Goal: Book appointment/travel/reservation

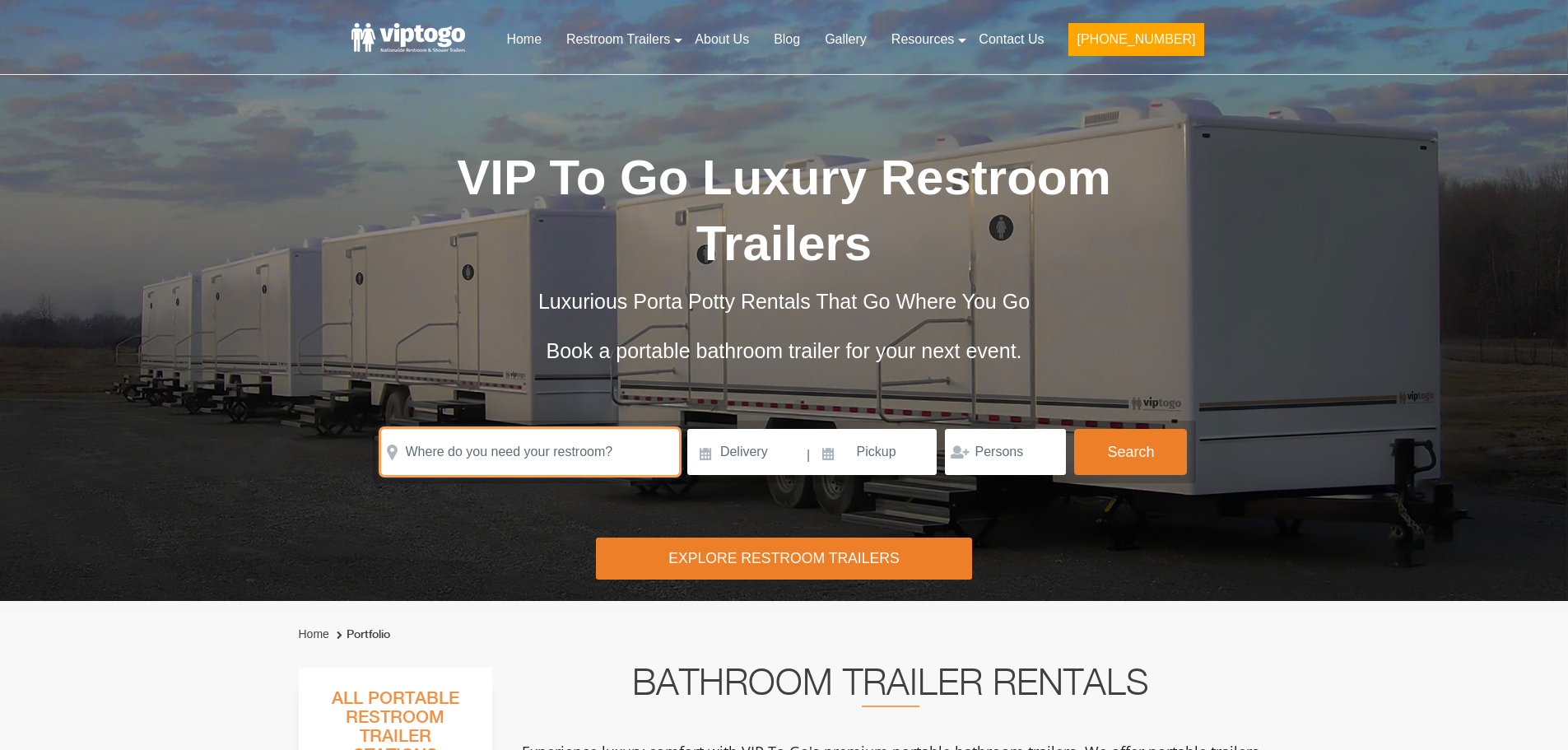
click at [484, 429] on input "text" at bounding box center [530, 452] width 298 height 46
paste input "[STREET_ADDRESS][US_STATE]"
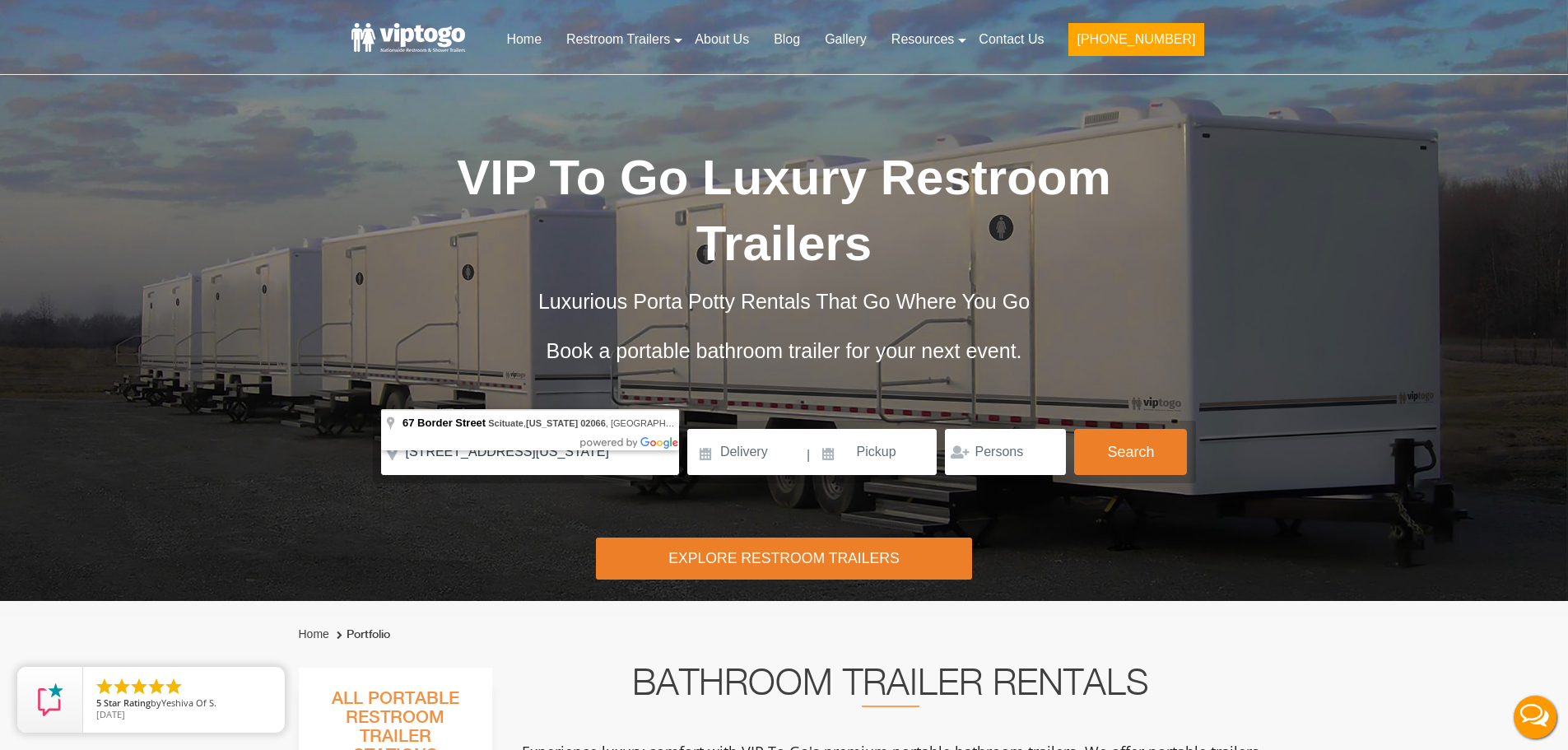
type input "[STREET_ADDRESS][US_STATE]"
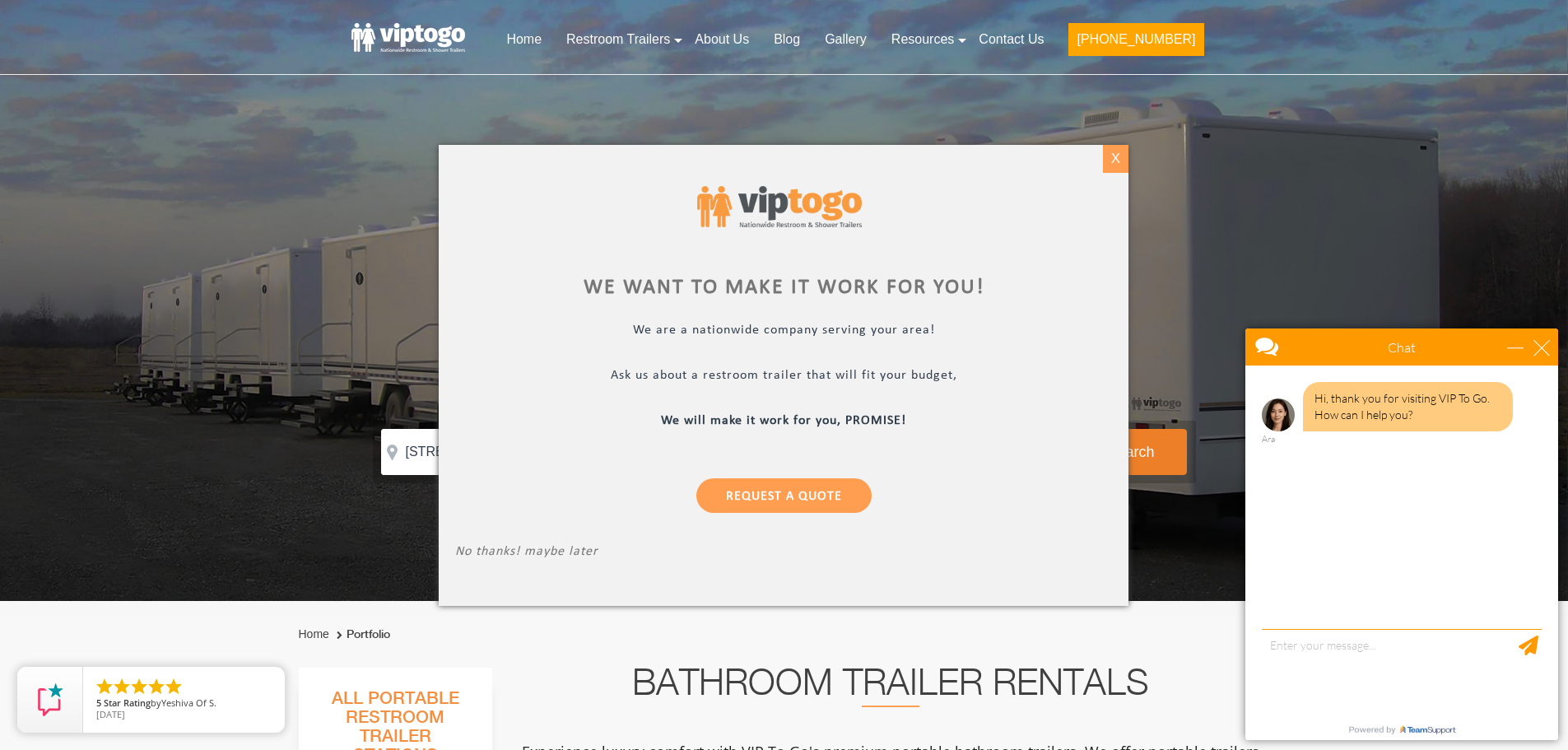
click at [1106, 162] on div "X" at bounding box center [1115, 159] width 25 height 28
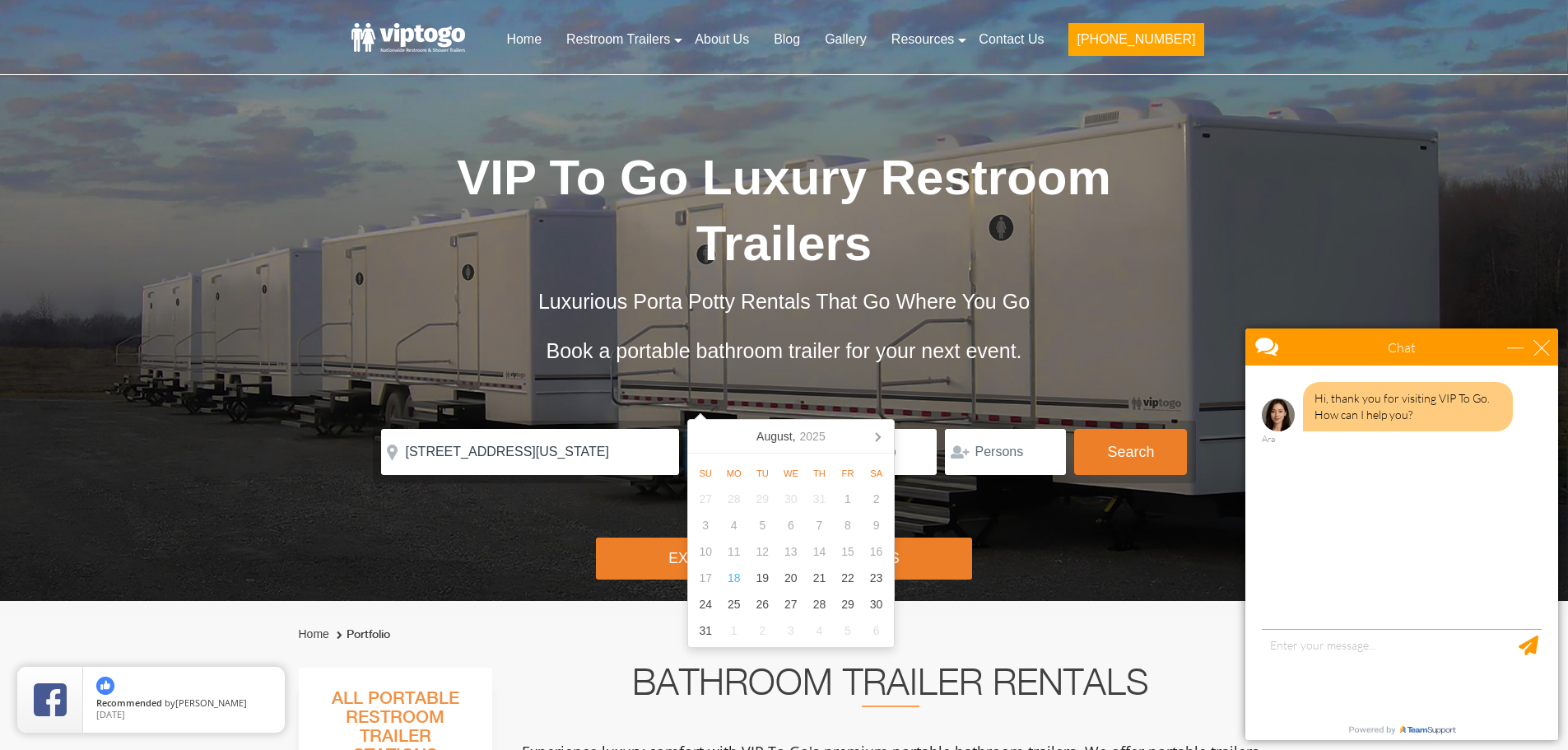
click at [743, 429] on input at bounding box center [746, 452] width 118 height 46
click at [842, 602] on div "29" at bounding box center [848, 605] width 29 height 26
type input "[DATE]"
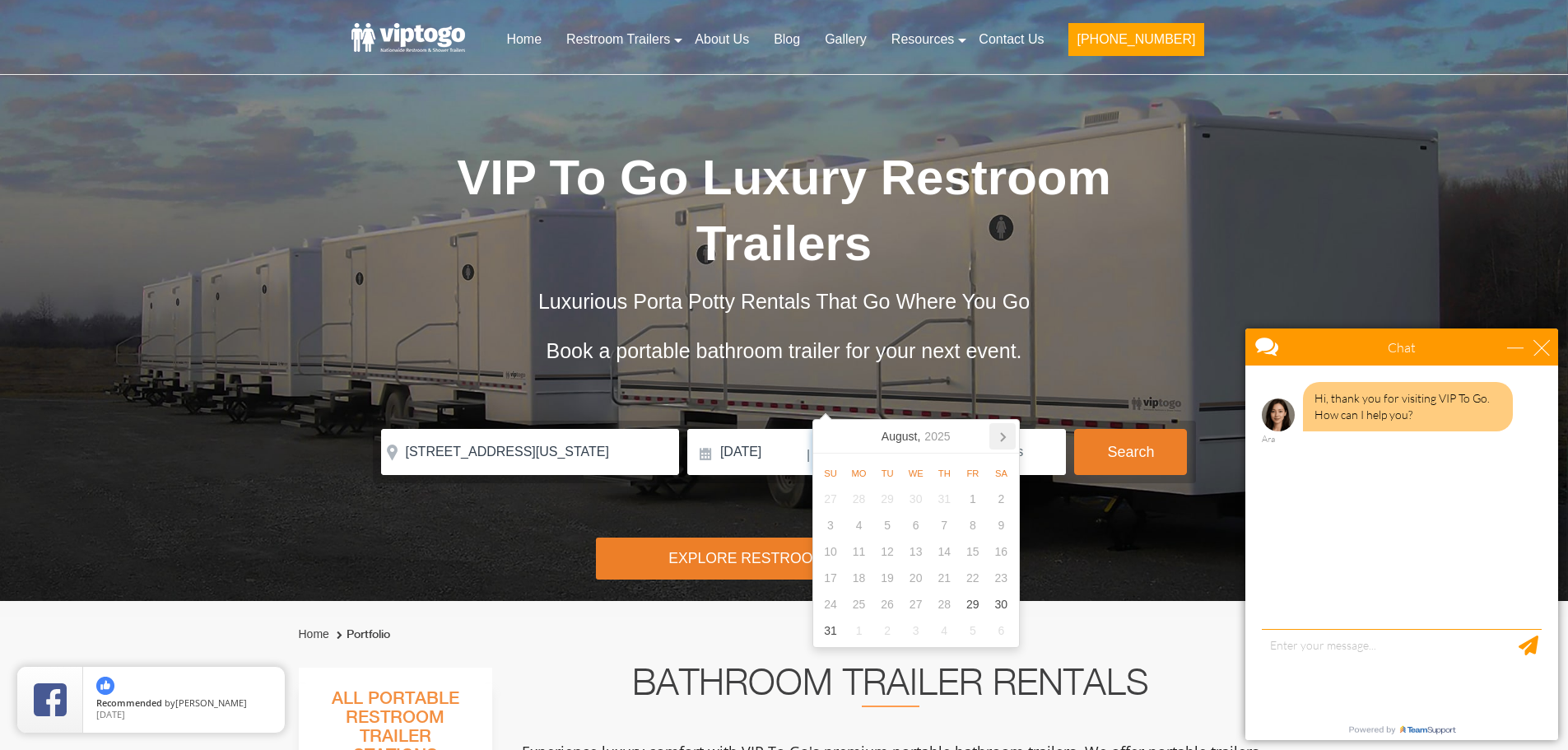
click at [1004, 438] on icon at bounding box center [1002, 437] width 4 height 8
click at [856, 503] on div "1" at bounding box center [858, 499] width 29 height 26
type input "[DATE]"
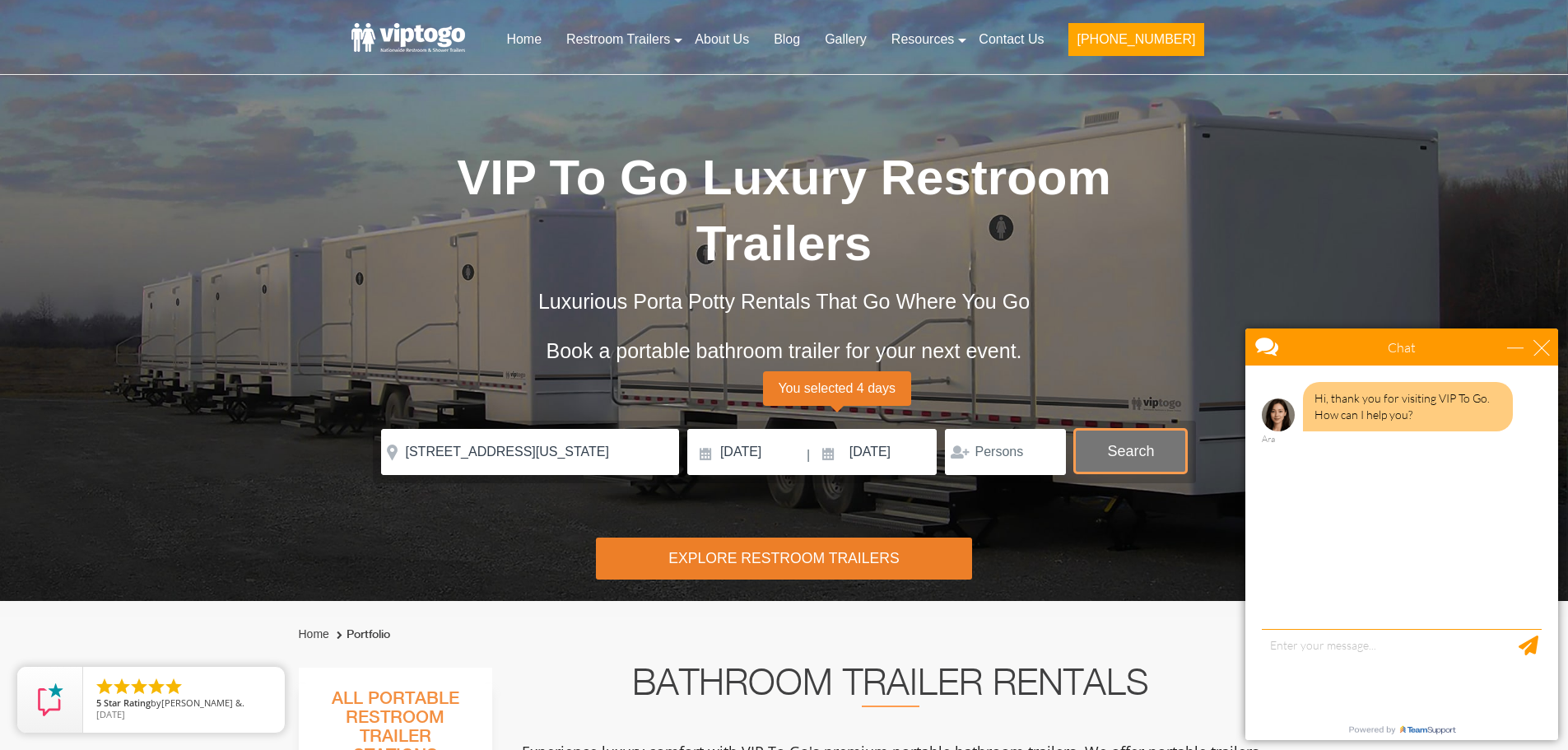
click at [1149, 429] on button "Search" at bounding box center [1131, 451] width 113 height 44
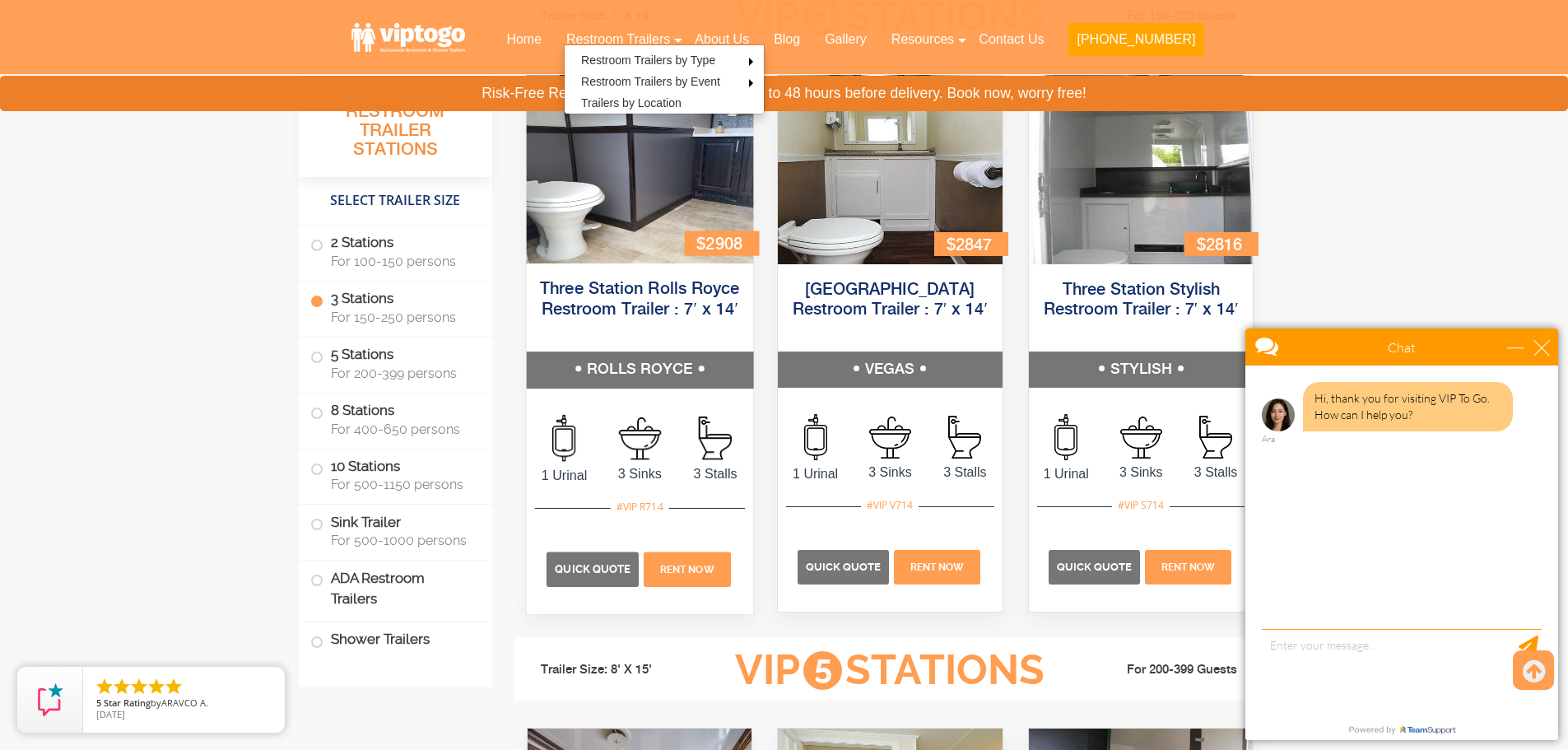
scroll to position [1902, 0]
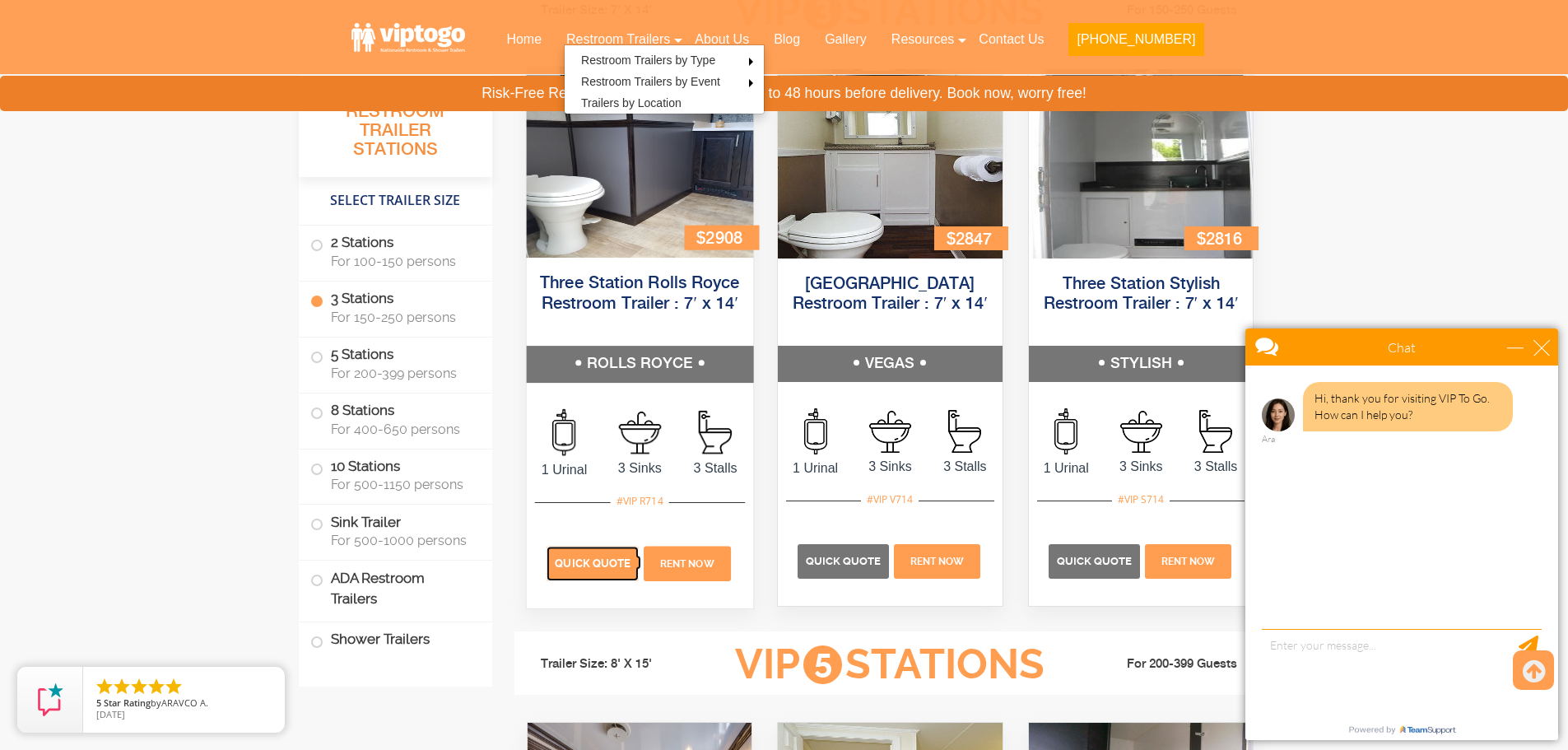
click at [584, 562] on span "Quick Quote" at bounding box center [592, 563] width 75 height 12
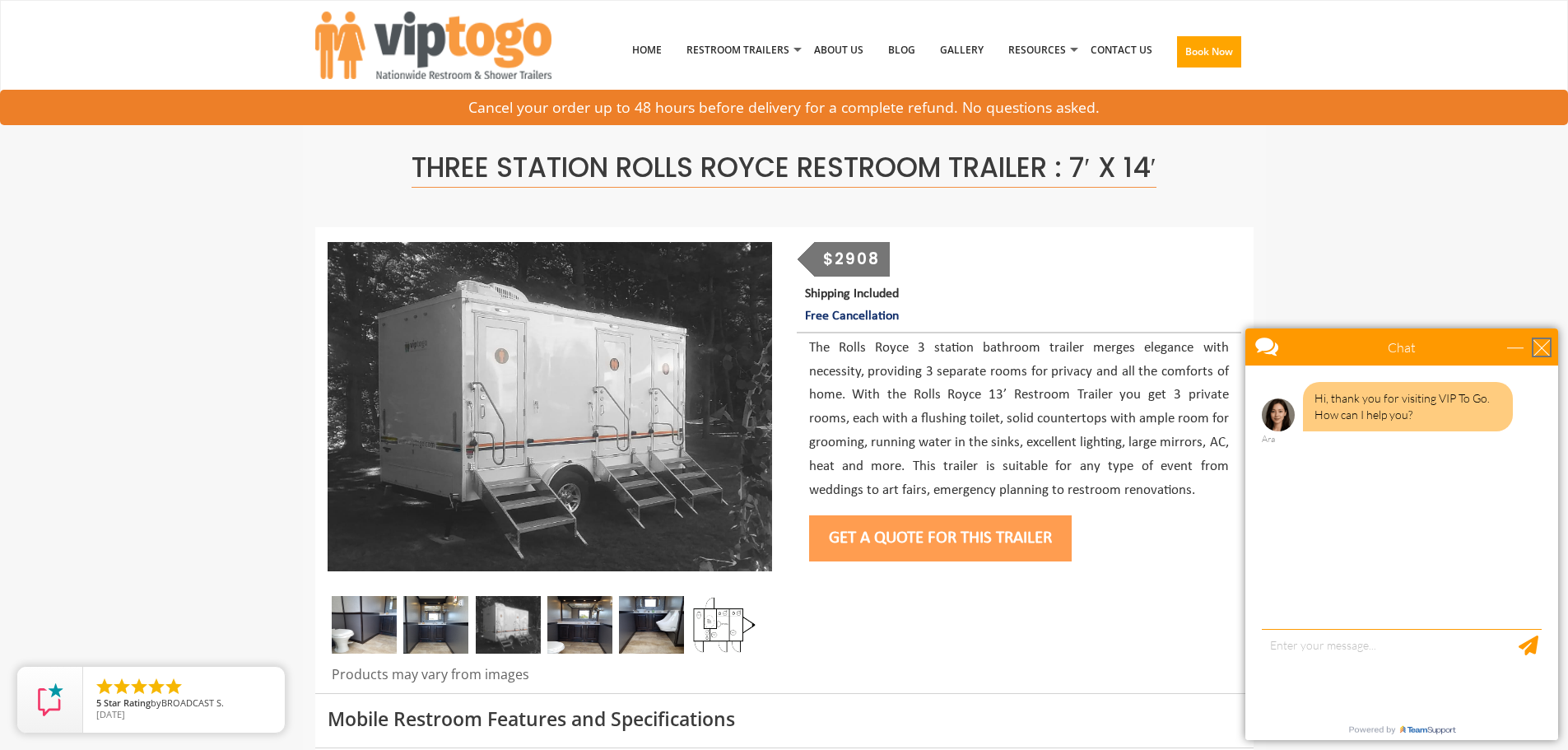
click at [1543, 346] on div "close" at bounding box center [1541, 347] width 16 height 16
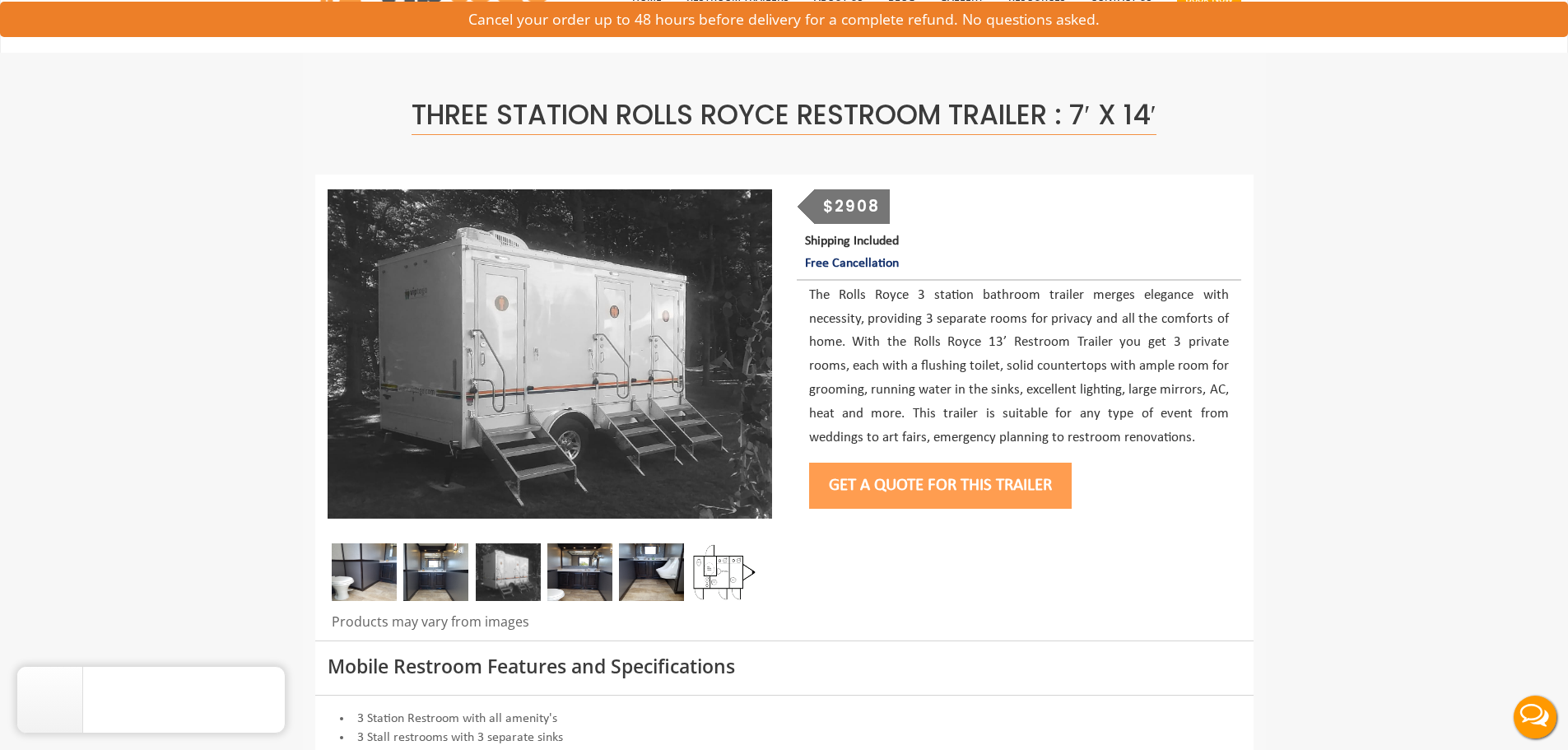
scroll to position [82, 0]
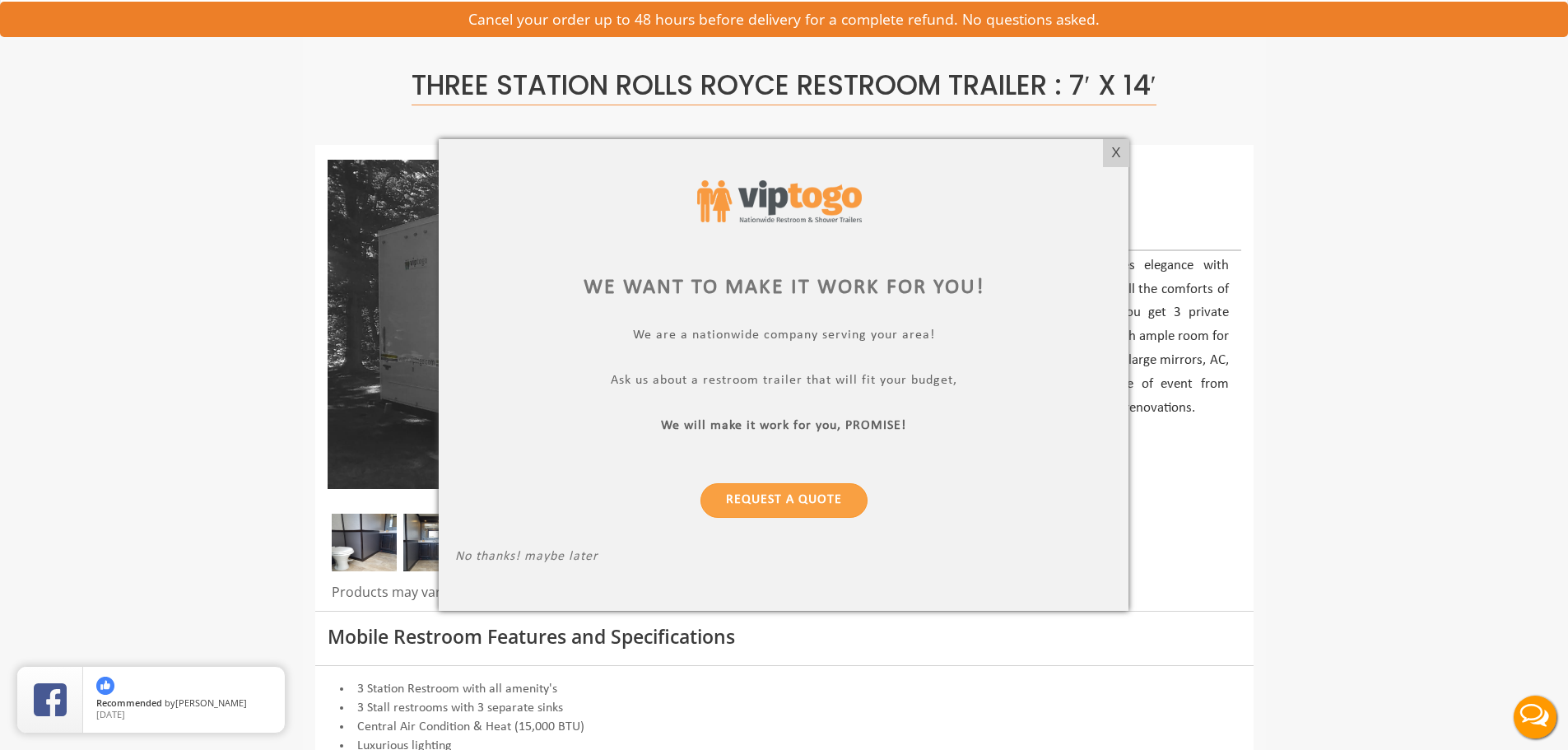
click at [1111, 155] on div "X" at bounding box center [1115, 154] width 25 height 28
